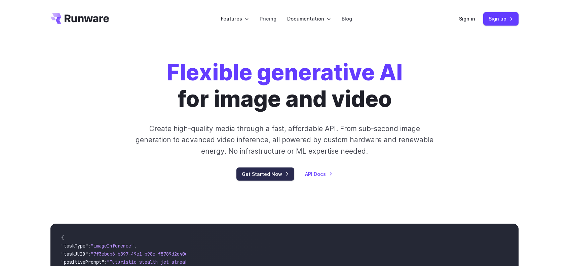
click at [270, 170] on link "Get Started Now" at bounding box center [265, 173] width 58 height 13
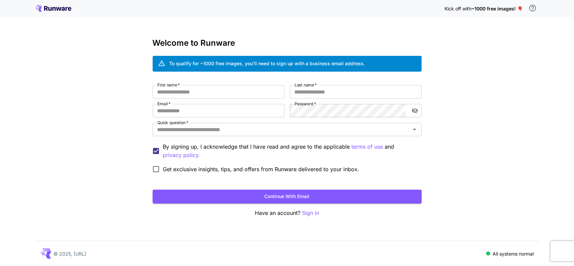
click at [237, 84] on div "Welcome to Runware To qualify for ~1000 free images, you’ll need to sign up wit…" at bounding box center [287, 127] width 269 height 179
click at [237, 96] on input "First name   *" at bounding box center [219, 91] width 132 height 13
type input "*"
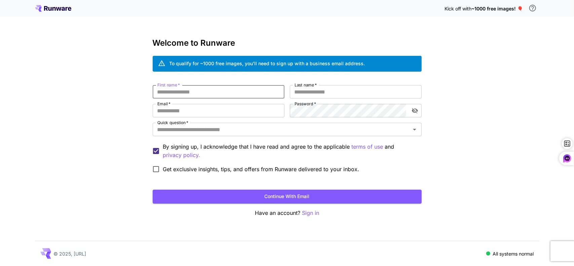
click at [252, 96] on input "First name   *" at bounding box center [219, 91] width 132 height 13
type input "*****"
click at [325, 91] on input "Last name   *" at bounding box center [356, 91] width 132 height 13
type input "****"
click at [251, 113] on input "Email   *" at bounding box center [219, 110] width 132 height 13
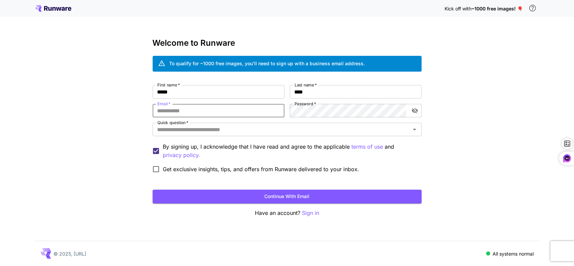
click at [251, 113] on input "Email   *" at bounding box center [219, 110] width 132 height 13
type input "**********"
click at [251, 133] on div "**********" at bounding box center [287, 130] width 269 height 91
click at [415, 131] on icon "Open" at bounding box center [414, 129] width 8 height 8
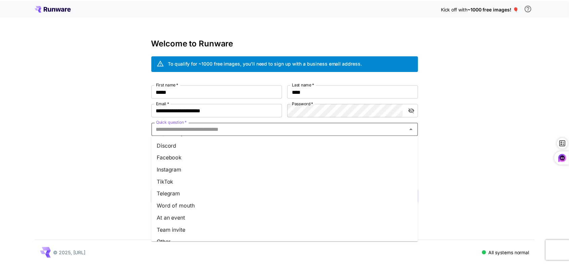
scroll to position [80, 0]
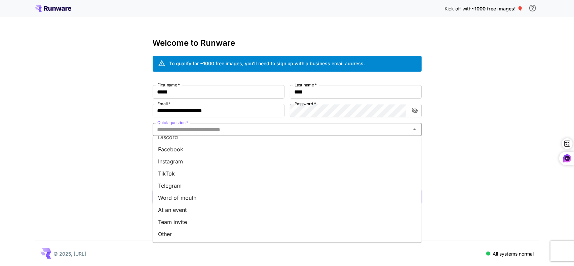
click at [238, 236] on li "Other" at bounding box center [287, 234] width 269 height 12
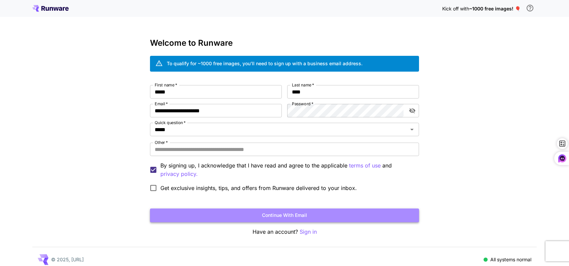
click at [296, 214] on button "Continue with email" at bounding box center [284, 215] width 269 height 14
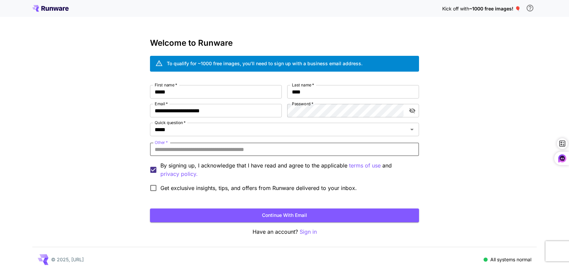
click at [300, 154] on input "Other   *" at bounding box center [284, 148] width 269 height 13
drag, startPoint x: 248, startPoint y: 150, endPoint x: 387, endPoint y: 164, distance: 139.5
click at [253, 148] on input "Other   *" at bounding box center [284, 148] width 269 height 13
drag, startPoint x: 156, startPoint y: 139, endPoint x: 180, endPoint y: 149, distance: 25.6
click at [157, 139] on label "Other   *" at bounding box center [161, 142] width 13 height 6
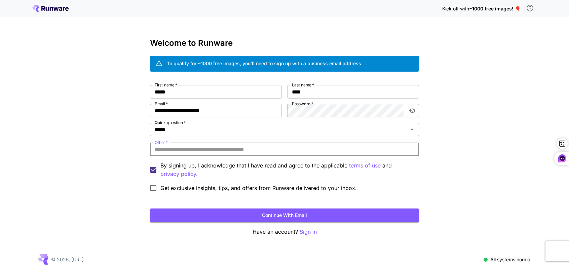
click at [157, 142] on input "Other   *" at bounding box center [284, 148] width 269 height 13
click at [180, 149] on input "Other   *" at bounding box center [284, 148] width 269 height 13
click at [278, 167] on p "By signing up, I acknowledge that I have read and agree to the applicable terms…" at bounding box center [286, 169] width 253 height 17
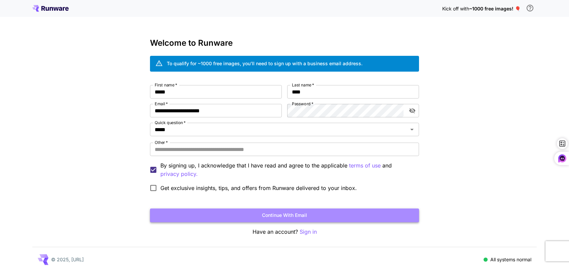
click at [261, 215] on button "Continue with email" at bounding box center [284, 215] width 269 height 14
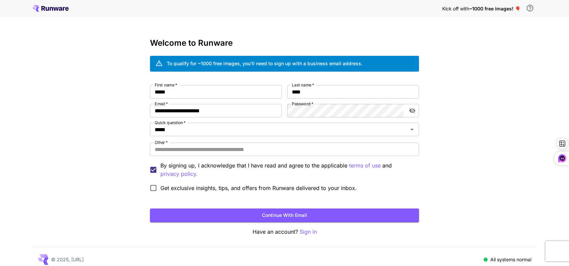
click at [294, 169] on p "By signing up, I acknowledge that I have read and agree to the applicable terms…" at bounding box center [286, 169] width 253 height 17
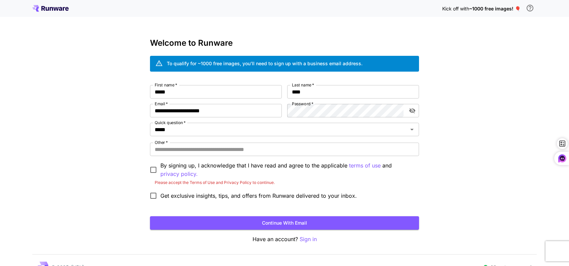
click at [206, 142] on div "**********" at bounding box center [284, 144] width 269 height 118
click at [207, 151] on input "Other   *" at bounding box center [284, 148] width 269 height 13
type input "******"
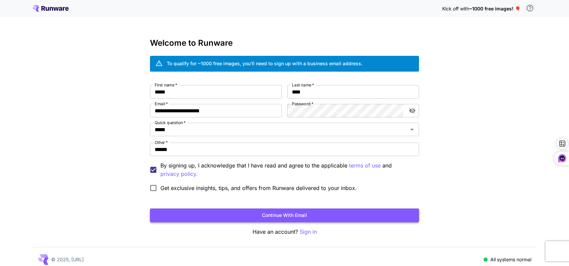
click at [287, 216] on button "Continue with email" at bounding box center [284, 215] width 269 height 14
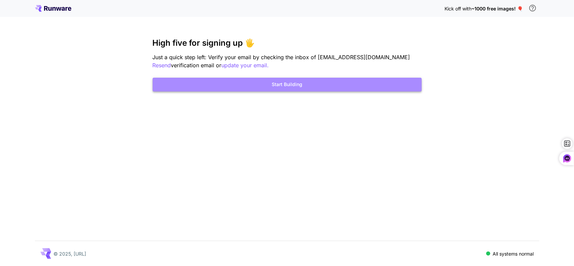
click at [300, 86] on button "Start Building" at bounding box center [287, 85] width 269 height 14
